Goal: Task Accomplishment & Management: Complete application form

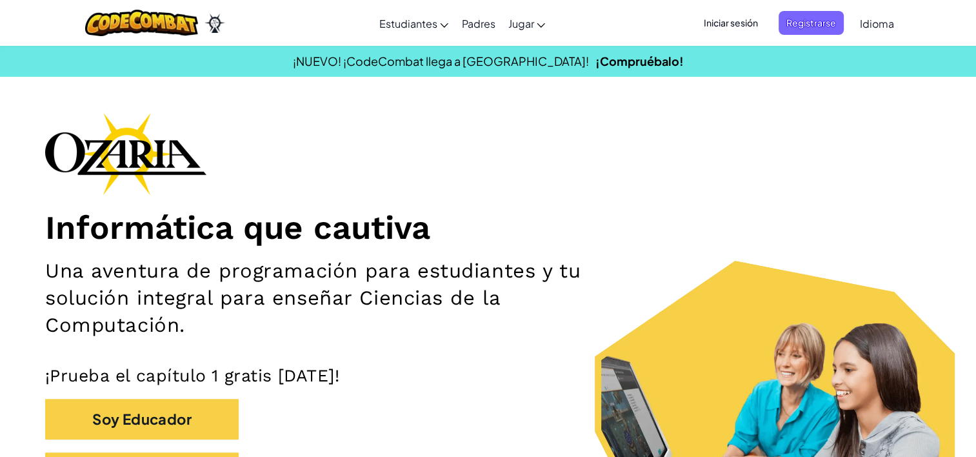
click at [630, 381] on p "¡Prueba el capítulo 1 gratis [DATE]!" at bounding box center [487, 374] width 885 height 21
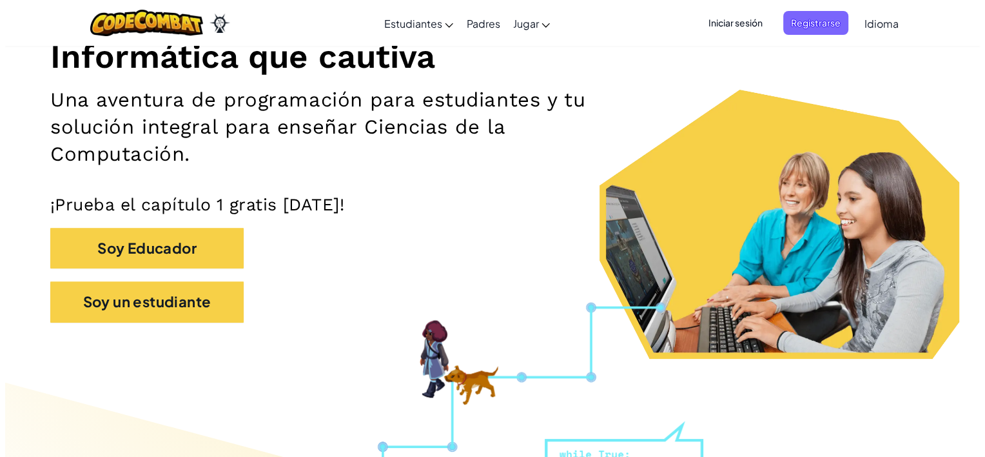
scroll to position [232, 0]
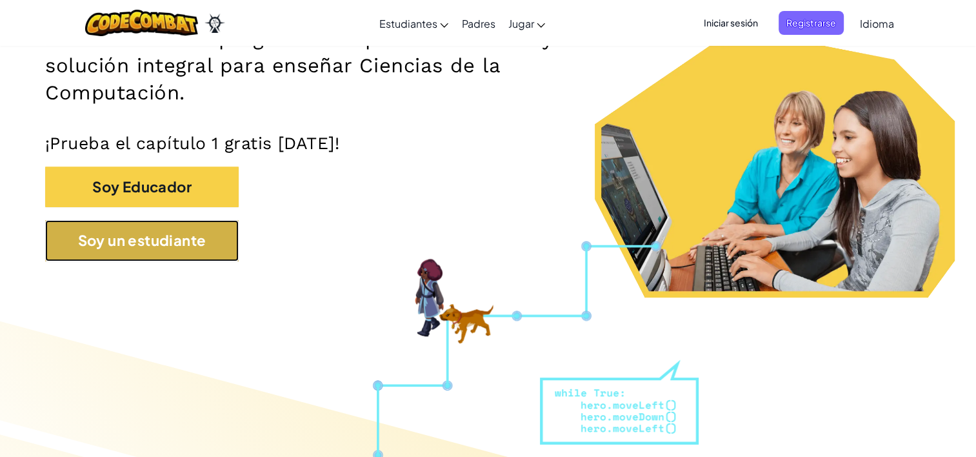
click at [177, 246] on button "Soy un estudiante" at bounding box center [141, 240] width 193 height 41
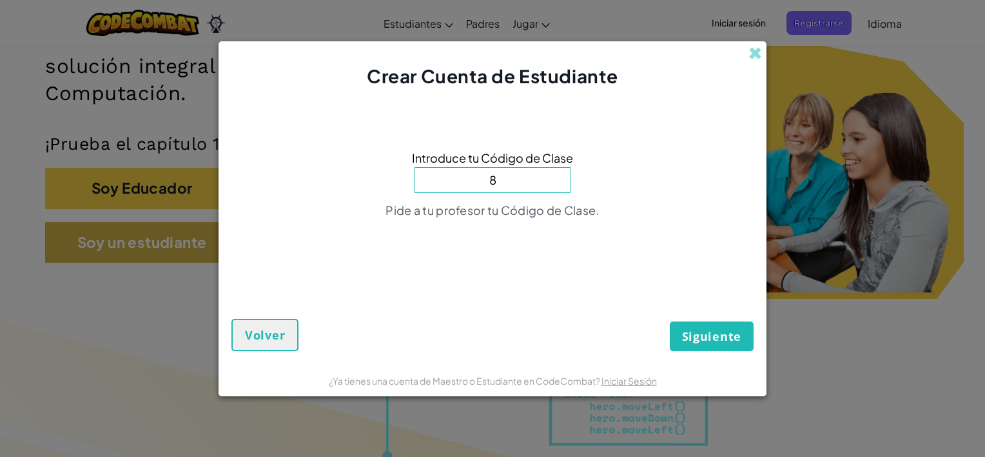
type input "8"
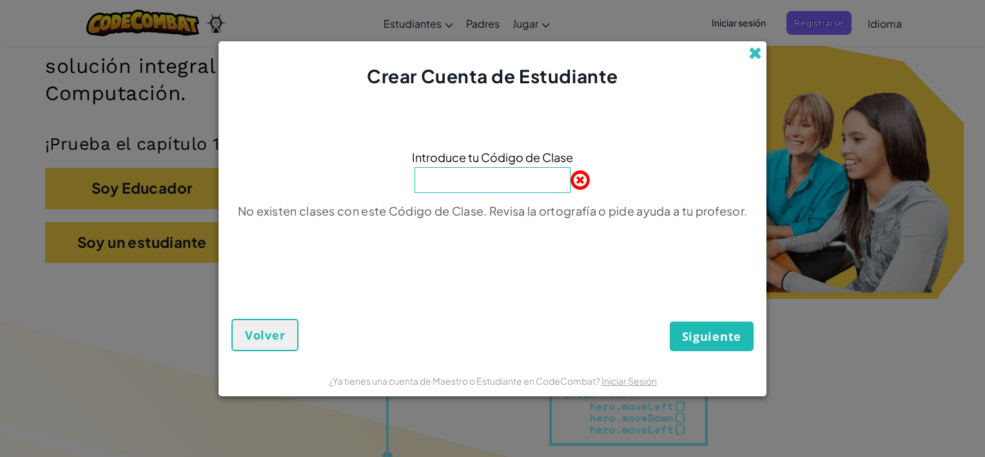
click at [761, 52] on span at bounding box center [756, 53] width 14 height 14
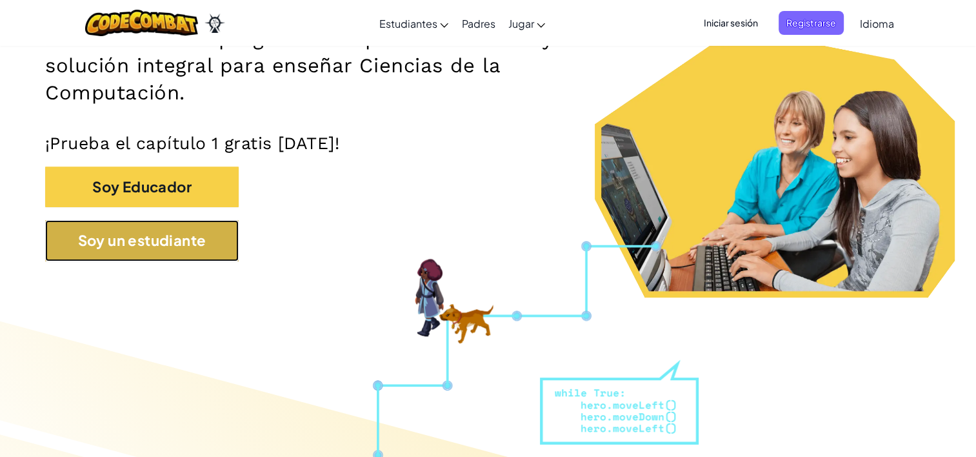
click at [98, 251] on button "Soy un estudiante" at bounding box center [141, 240] width 193 height 41
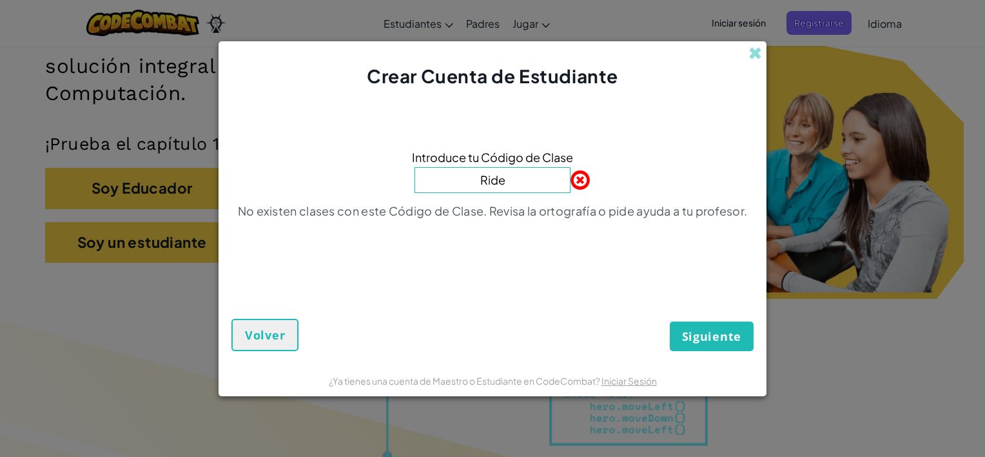
type input "RideTurnFoot"
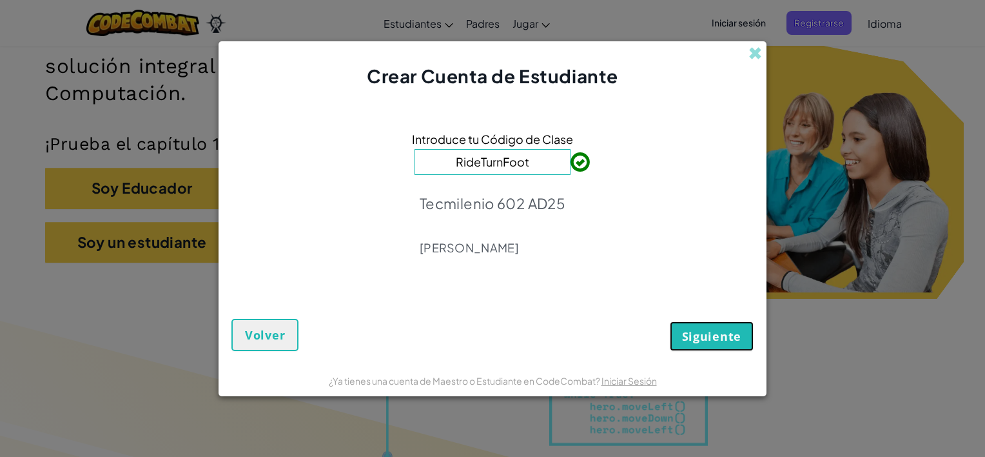
click at [720, 344] on button "Siguiente" at bounding box center [712, 336] width 84 height 30
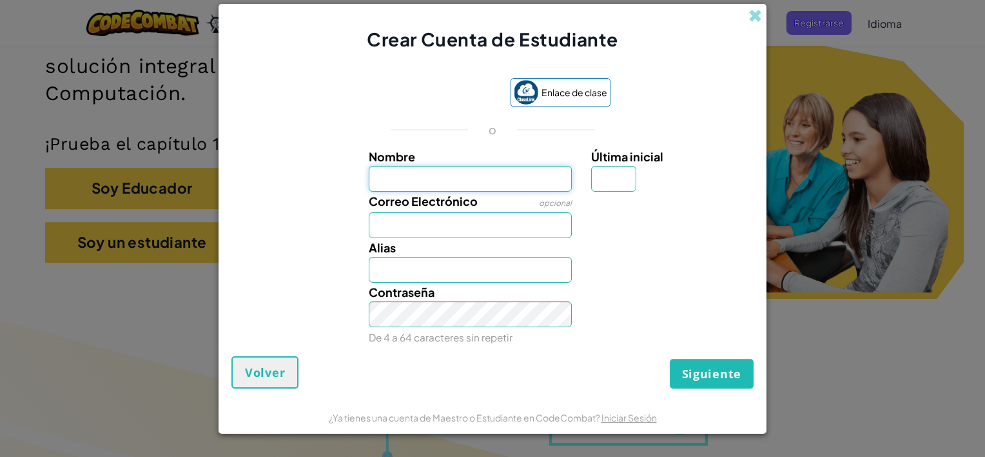
click at [468, 175] on input "Nombre" at bounding box center [471, 179] width 204 height 26
type input "[PERSON_NAME]"
type input "G"
type input "[EMAIL_ADDRESS][DOMAIN_NAME]"
type input "[PERSON_NAME]"
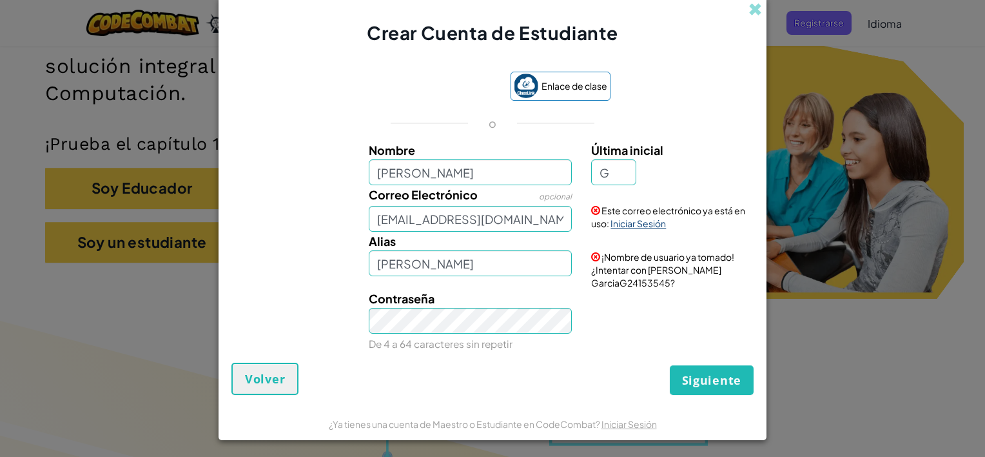
click at [618, 224] on link "Iniciar Sesión" at bounding box center [638, 223] width 55 height 12
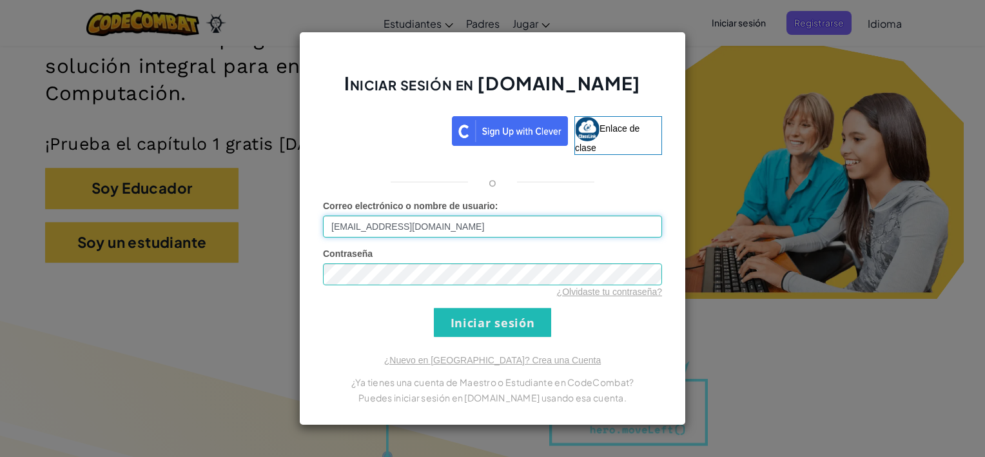
click at [582, 230] on input "[EMAIL_ADDRESS][DOMAIN_NAME]" at bounding box center [492, 226] width 339 height 22
click at [517, 319] on input "Iniciar sesión" at bounding box center [492, 322] width 117 height 29
